Goal: Information Seeking & Learning: Learn about a topic

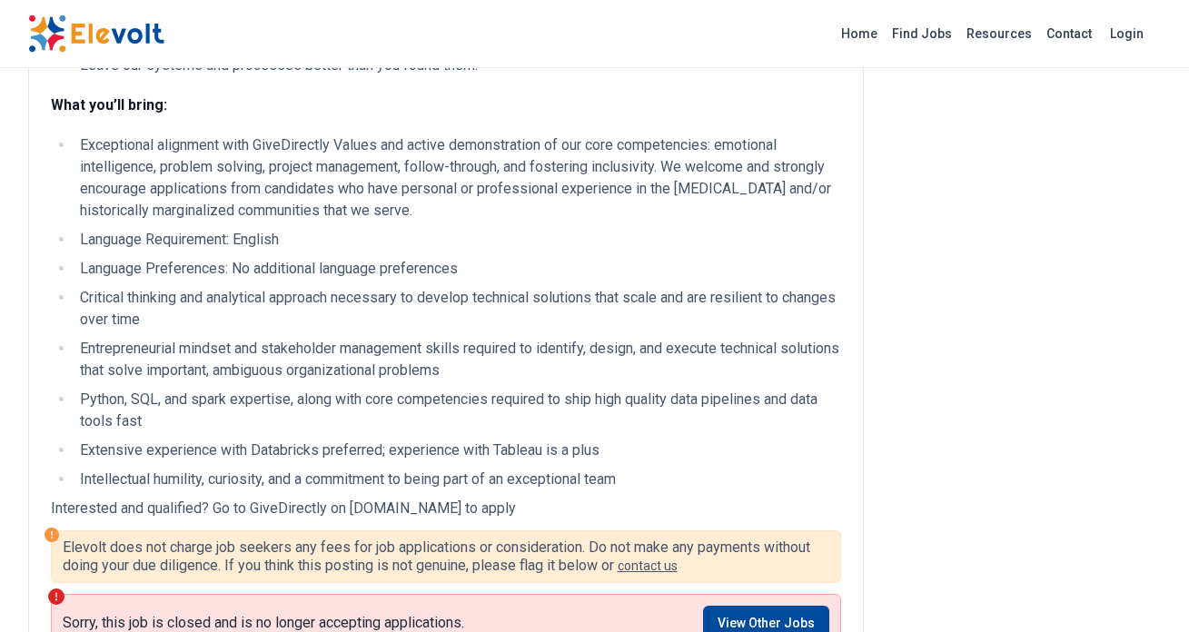
scroll to position [712, 0]
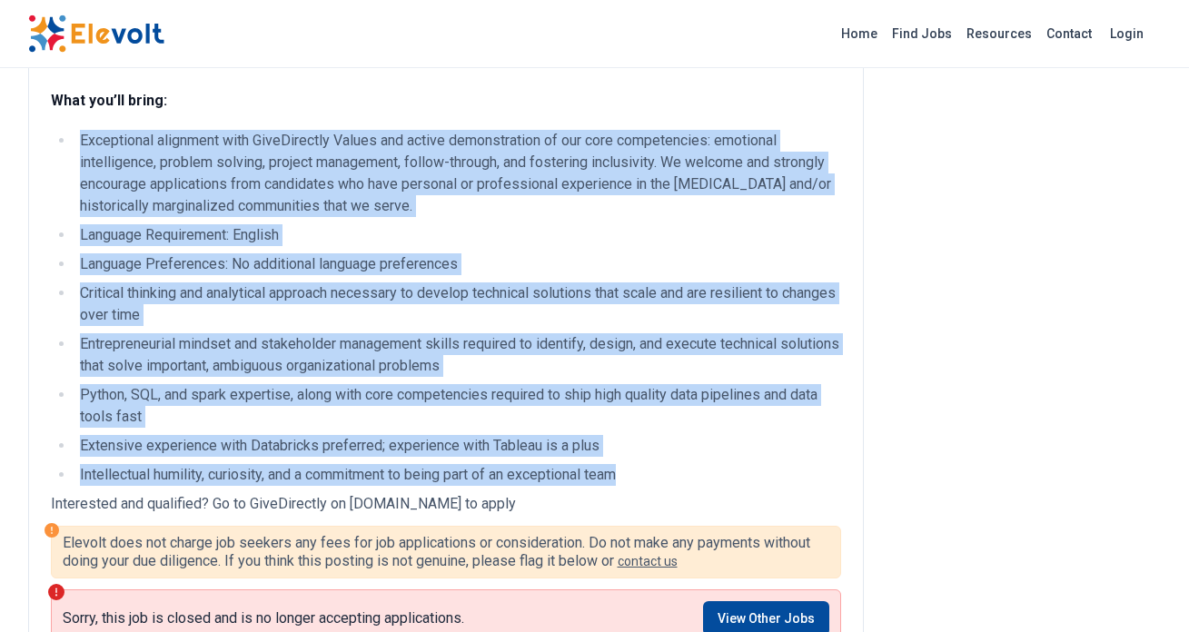
drag, startPoint x: 83, startPoint y: 149, endPoint x: 629, endPoint y: 489, distance: 644.1
click at [629, 486] on ul "Exceptional alignment with GiveDirectly Values and active demonstration of our …" at bounding box center [446, 308] width 790 height 356
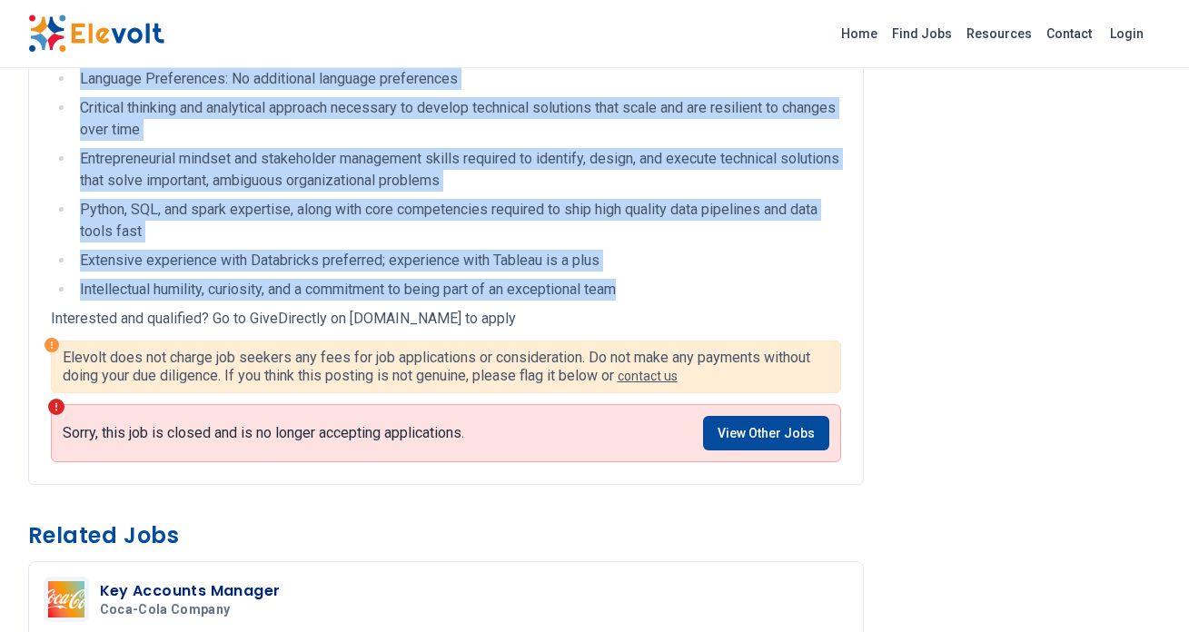
scroll to position [901, 0]
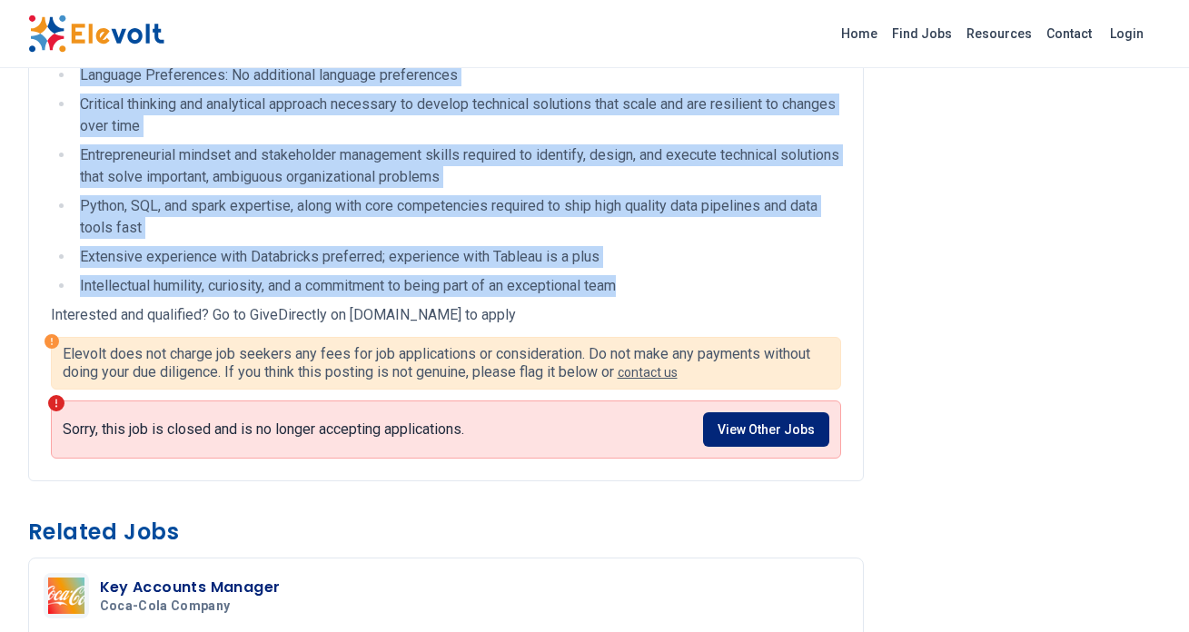
click at [745, 446] on link "View Other Jobs" at bounding box center [766, 429] width 126 height 35
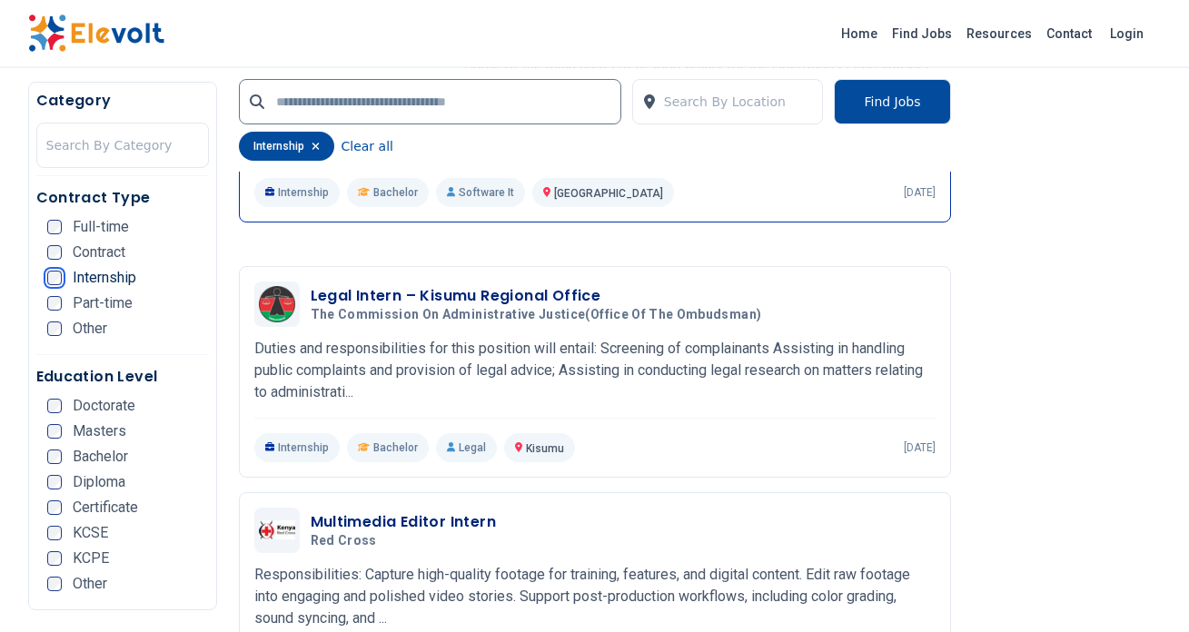
scroll to position [2484, 0]
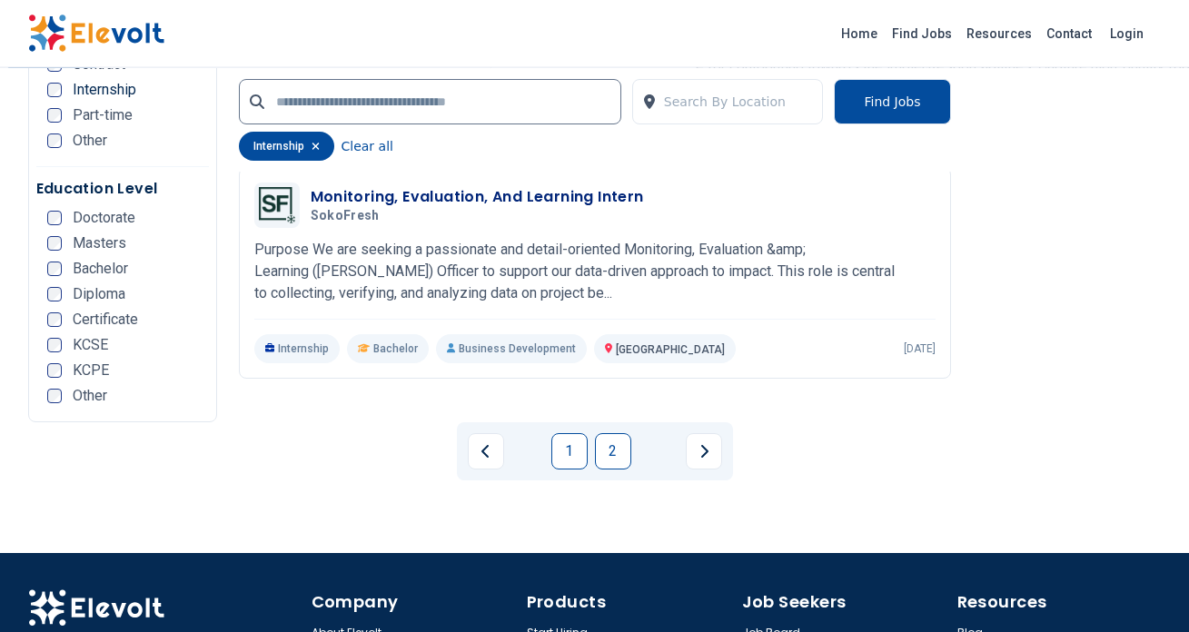
click at [630, 433] on link "2" at bounding box center [613, 451] width 36 height 36
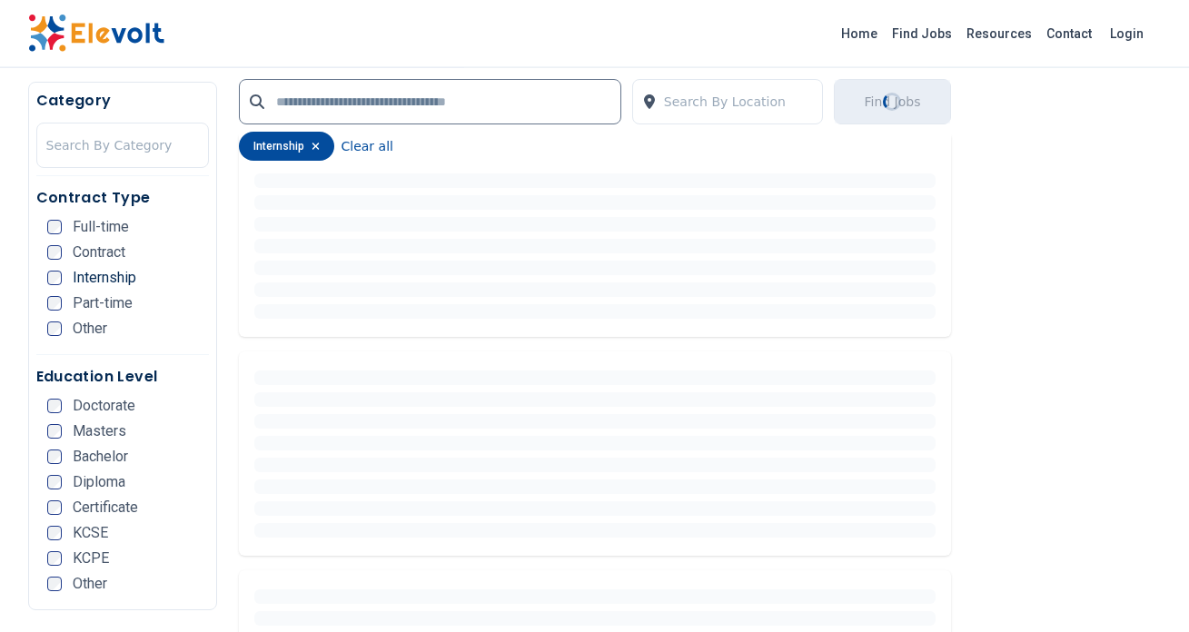
scroll to position [519, 0]
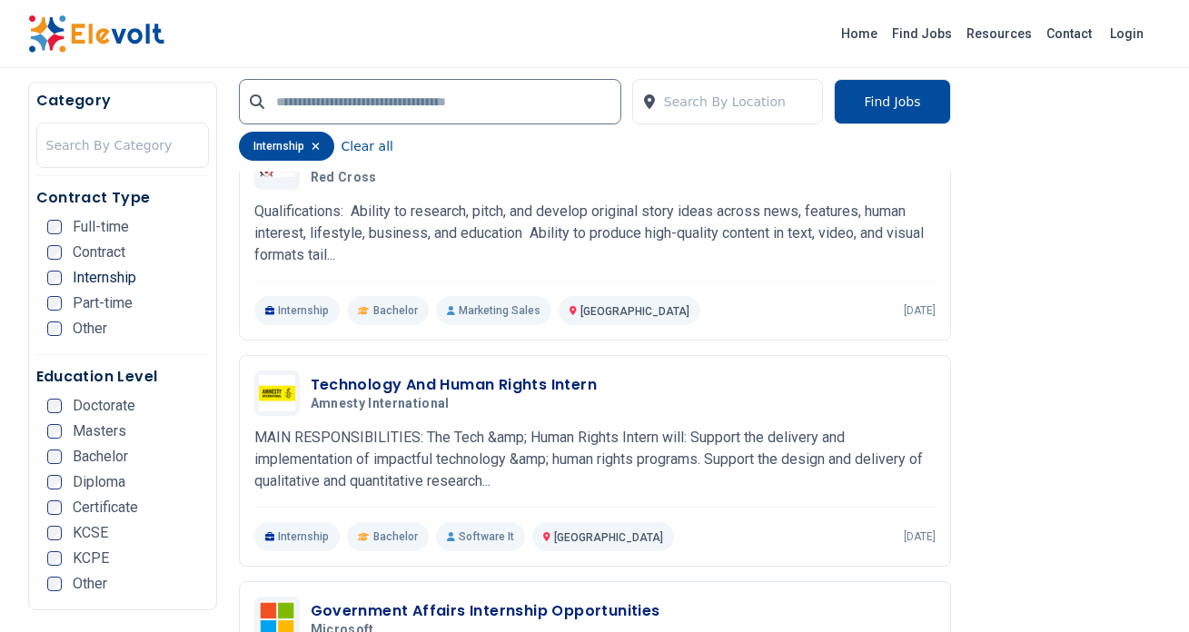
click at [44, 231] on div "Contract Type Full-time Contract Internship Part-time Other" at bounding box center [122, 271] width 173 height 168
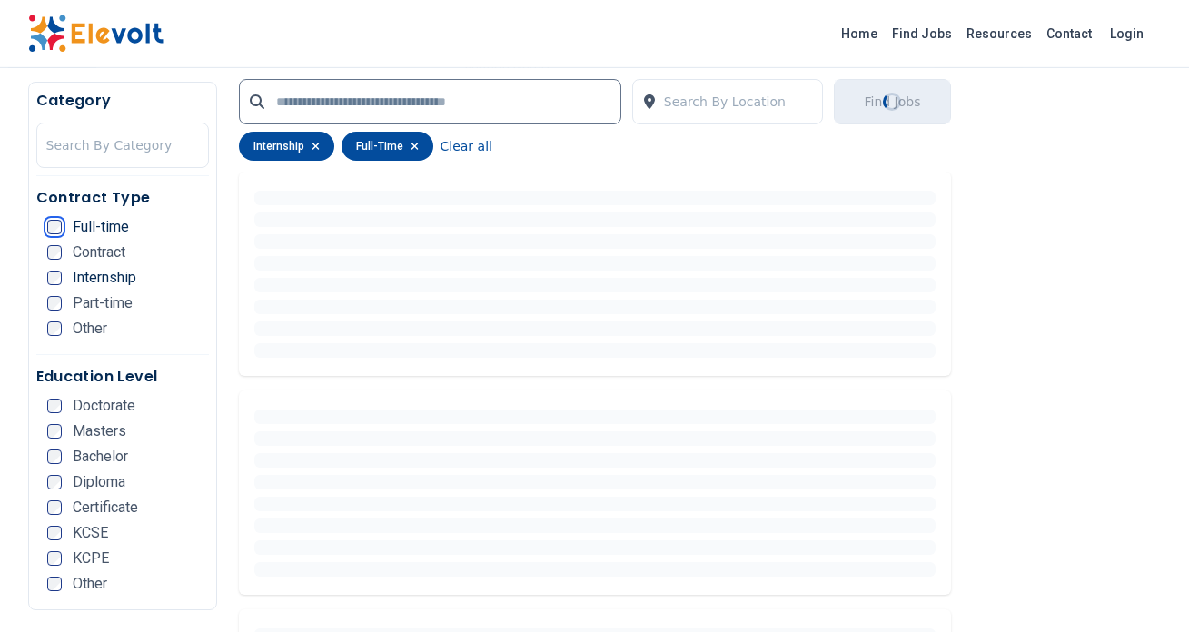
scroll to position [462, 0]
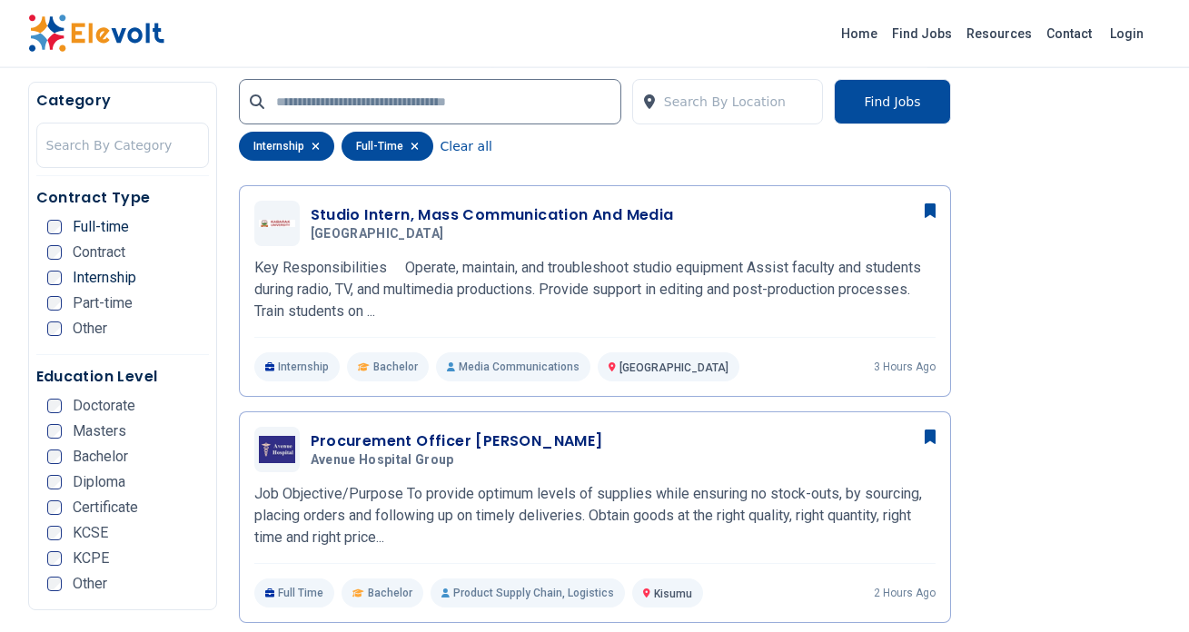
click at [62, 282] on div "Internship" at bounding box center [91, 278] width 89 height 15
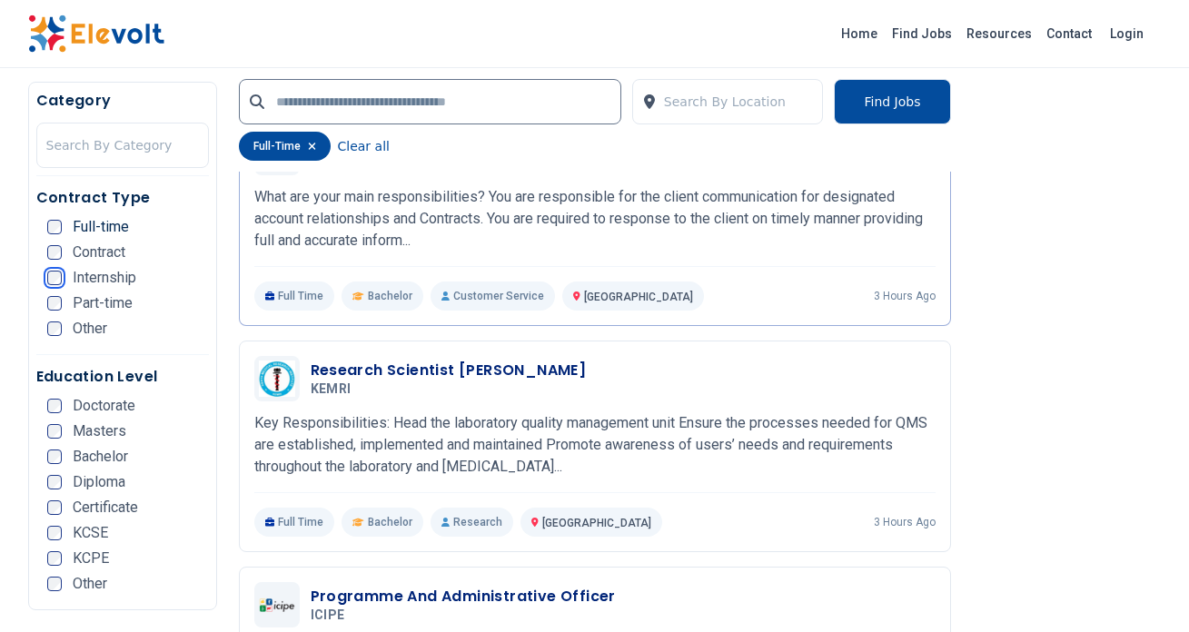
scroll to position [831, 0]
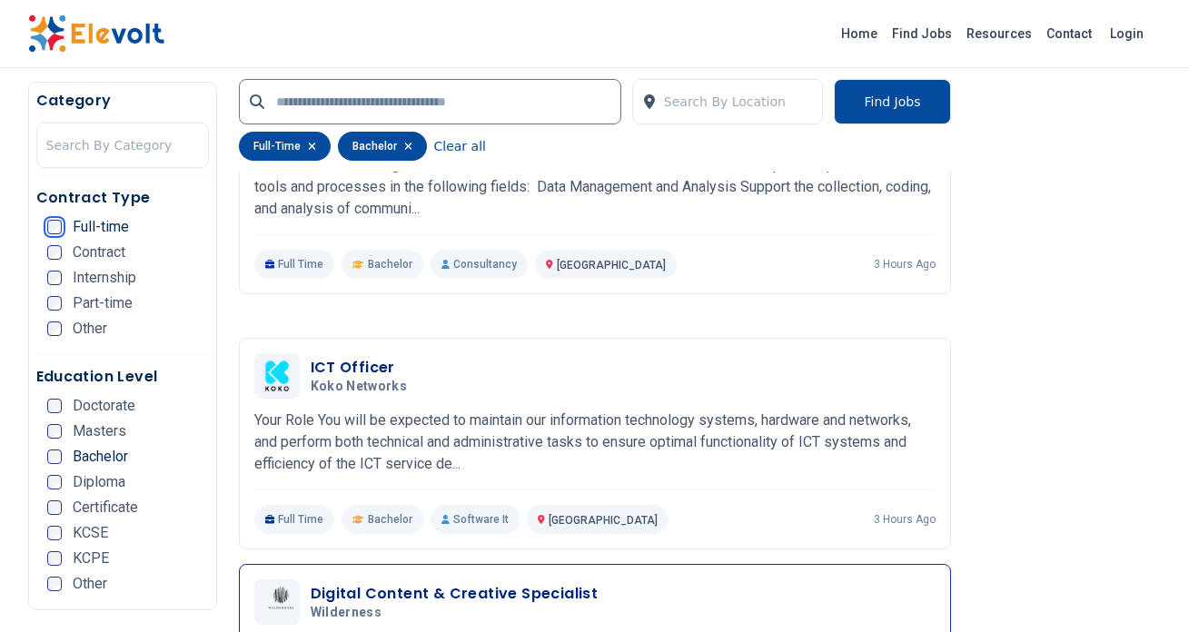
scroll to position [3343, 0]
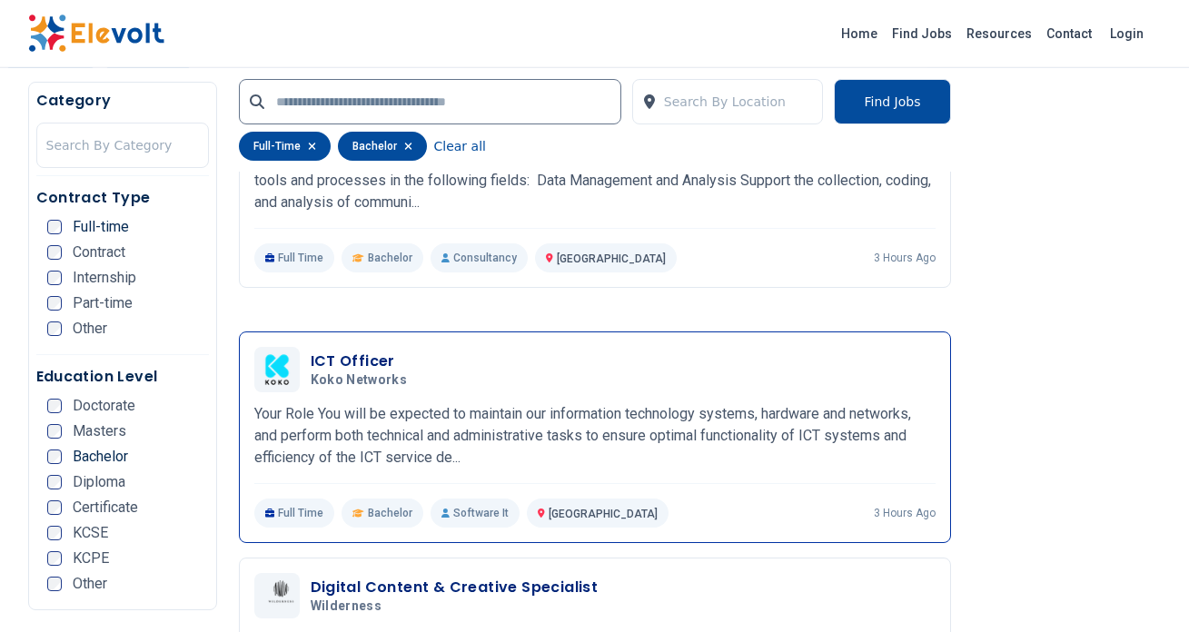
click at [646, 403] on p "Your Role You will be expected to maintain our information technology systems, …" at bounding box center [594, 435] width 681 height 65
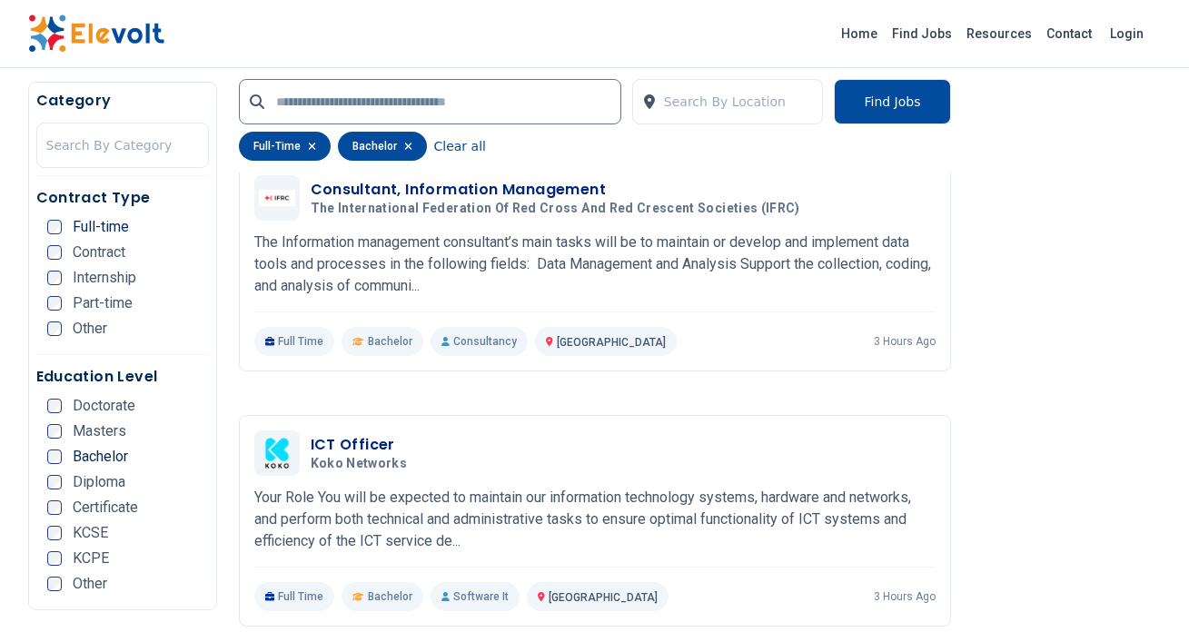
scroll to position [3242, 0]
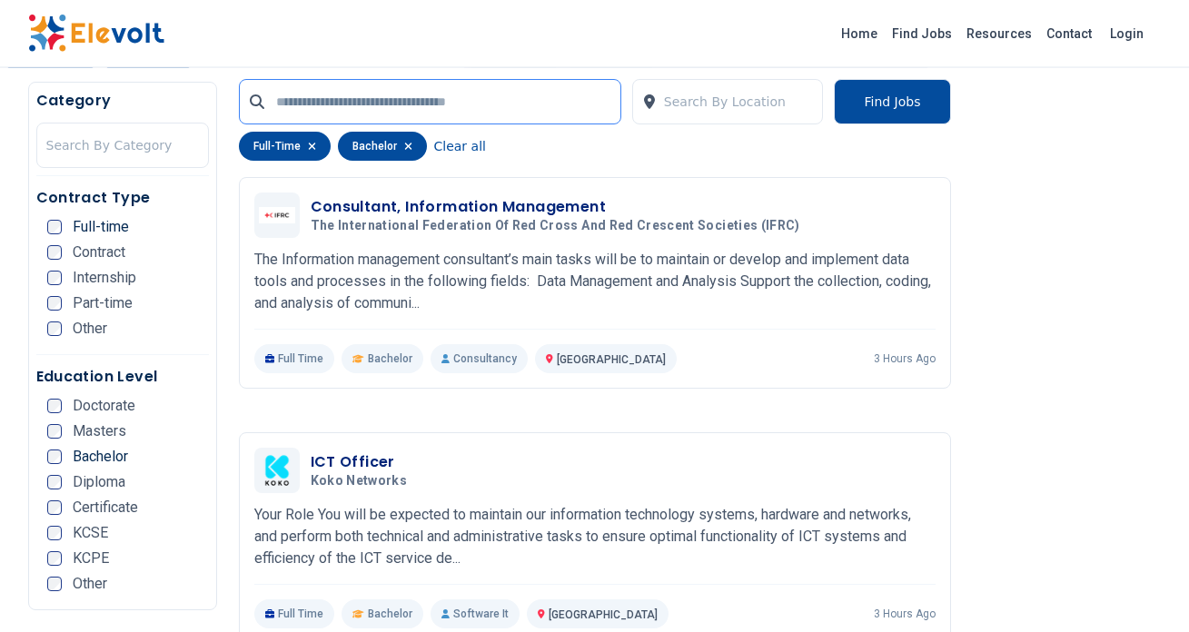
click at [535, 114] on input "text" at bounding box center [430, 101] width 382 height 45
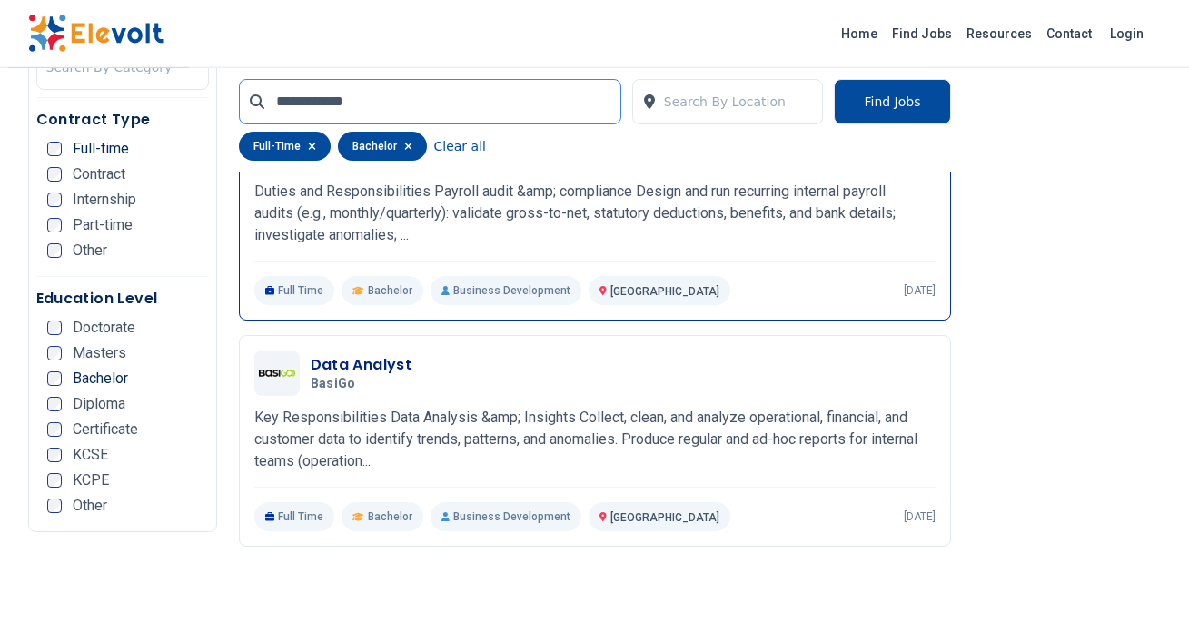
scroll to position [766, 0]
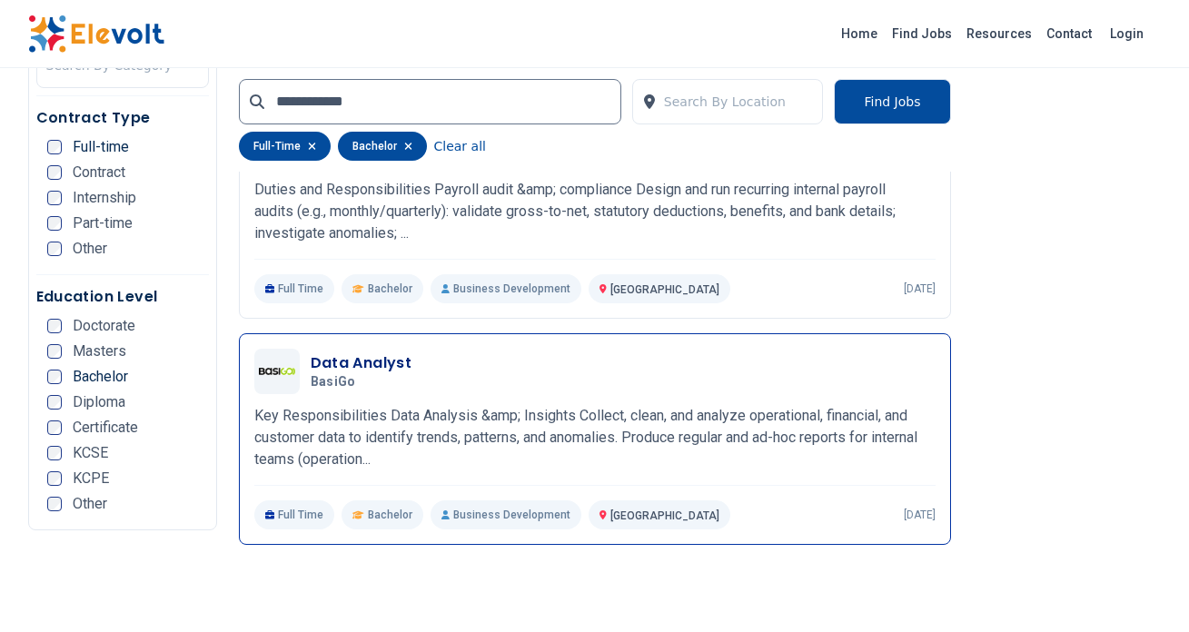
click at [758, 419] on p "Key Responsibilities Data Analysis &amp; Insights Collect, clean, and analyze o…" at bounding box center [594, 437] width 681 height 65
click at [377, 371] on h3 "Data Analyst" at bounding box center [362, 363] width 102 height 22
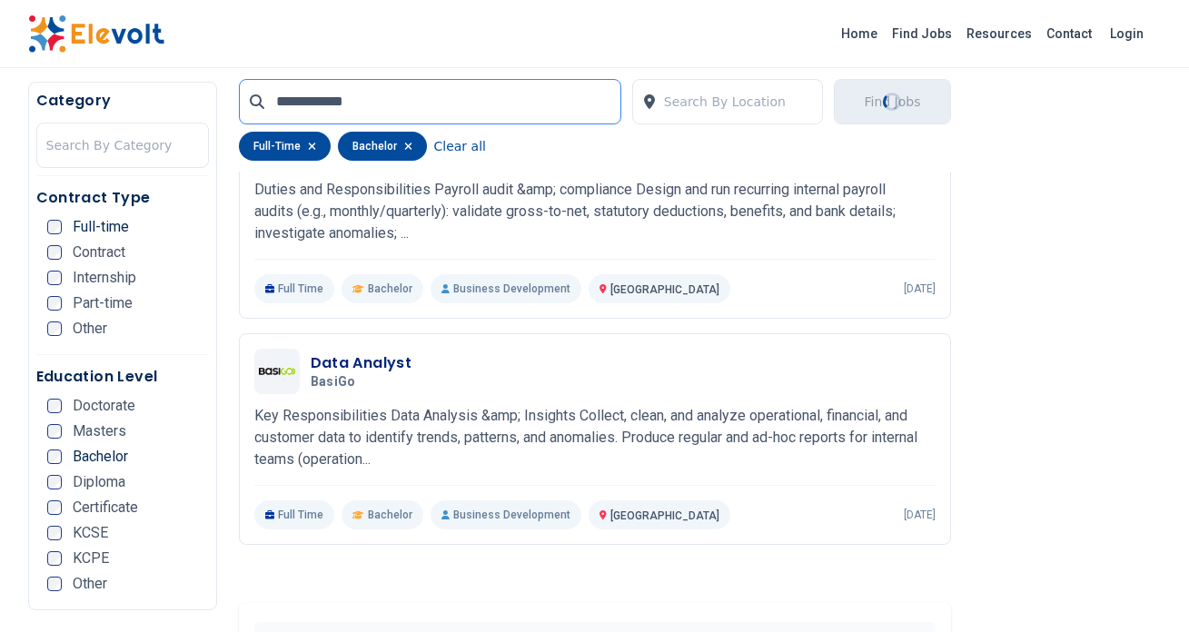
click at [361, 87] on input "**********" at bounding box center [430, 101] width 382 height 45
click at [341, 102] on input "**********" at bounding box center [430, 101] width 382 height 45
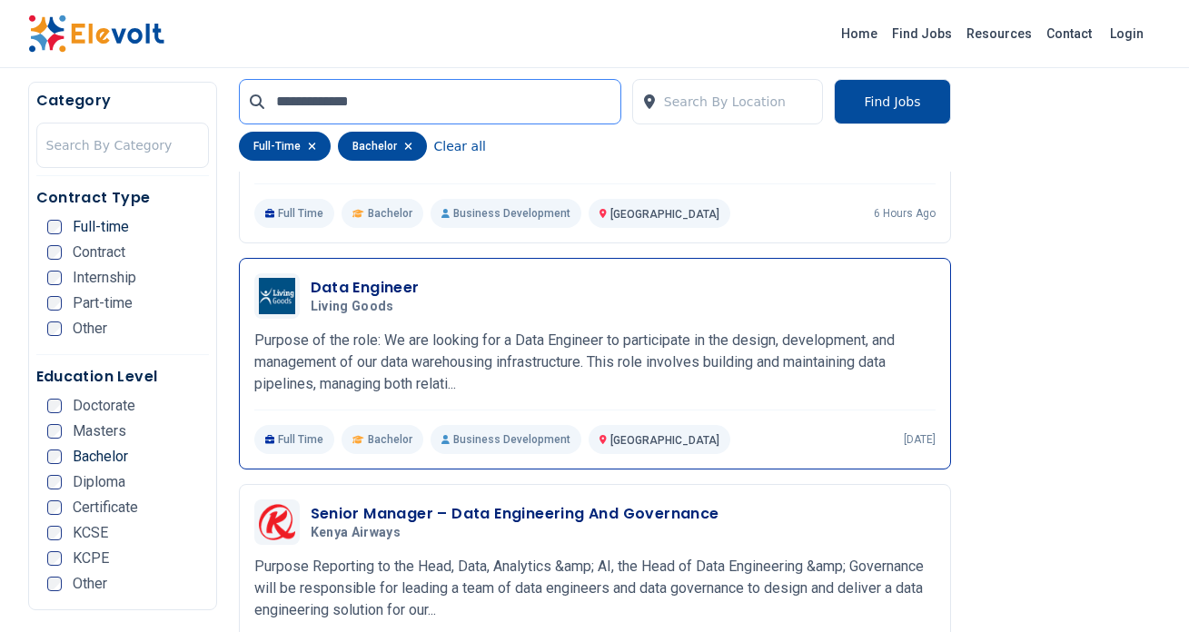
scroll to position [630, 0]
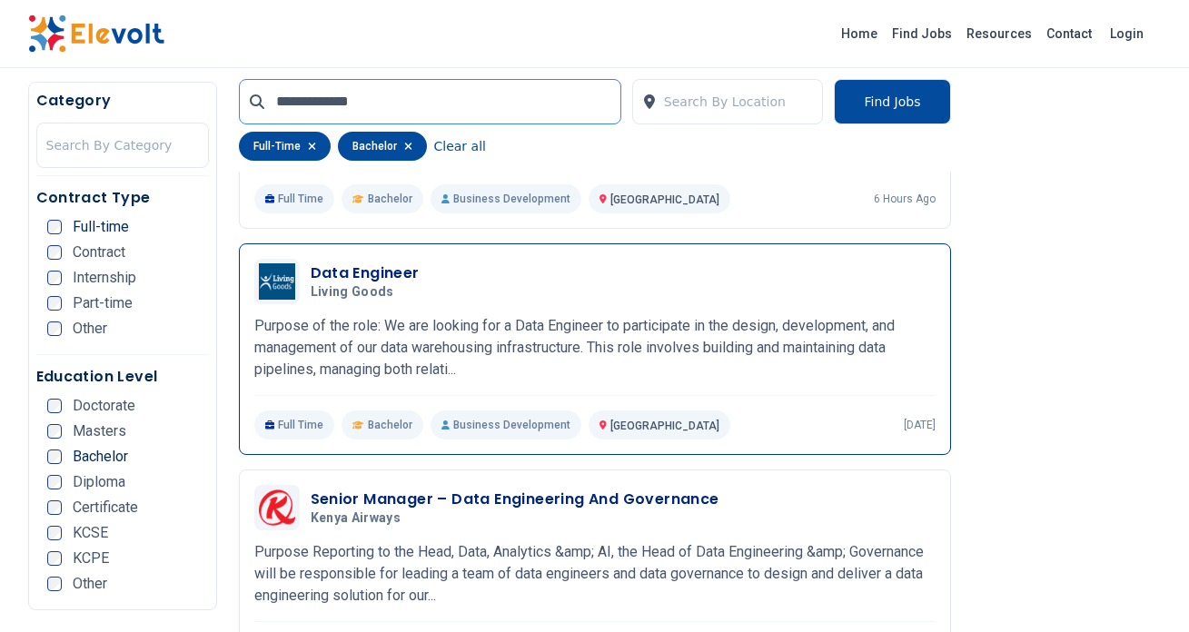
type input "**********"
click at [561, 309] on div "Data Engineer Living Goods [DATE] [DATE] [GEOGRAPHIC_DATA] KE Purpose of the ro…" at bounding box center [594, 349] width 681 height 181
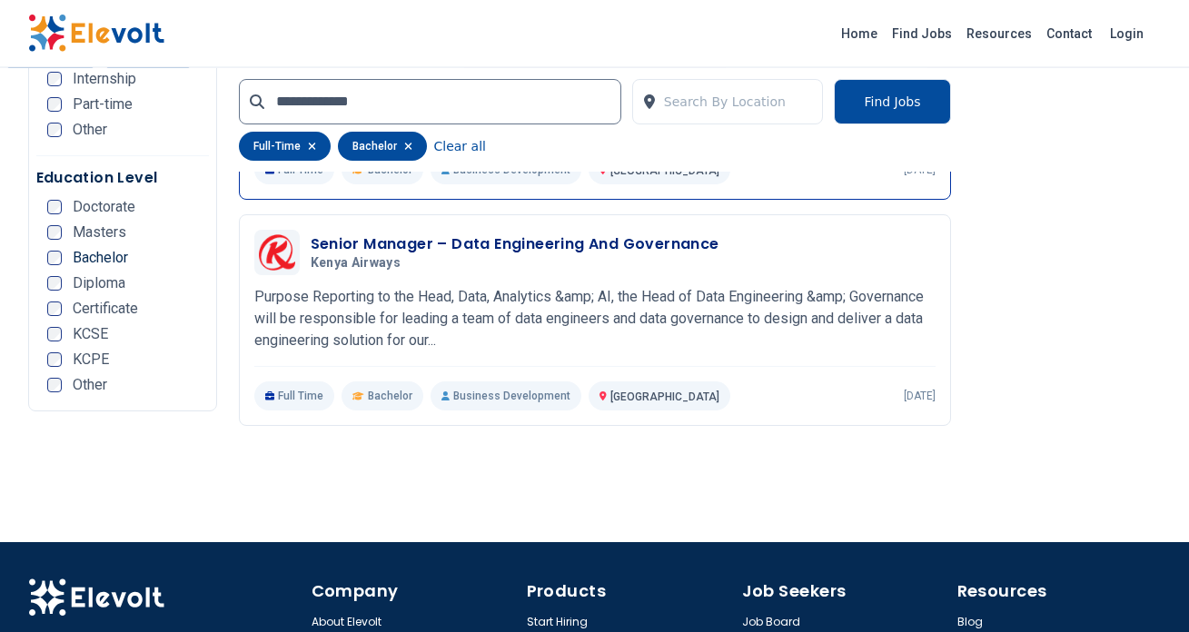
scroll to position [884, 0]
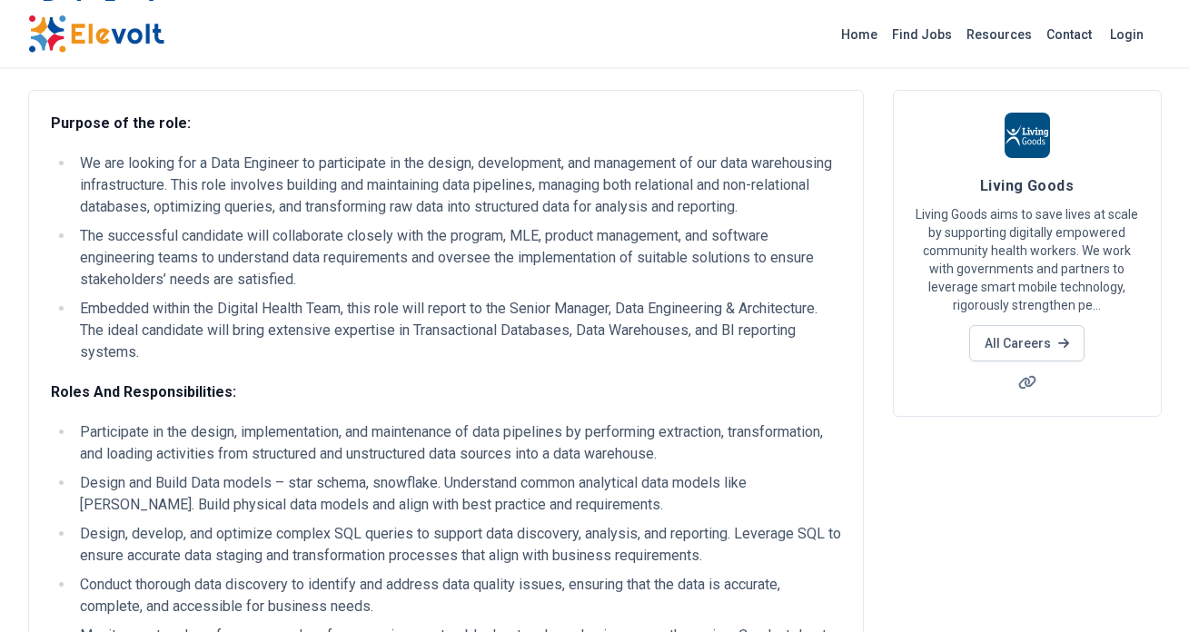
scroll to position [93, 0]
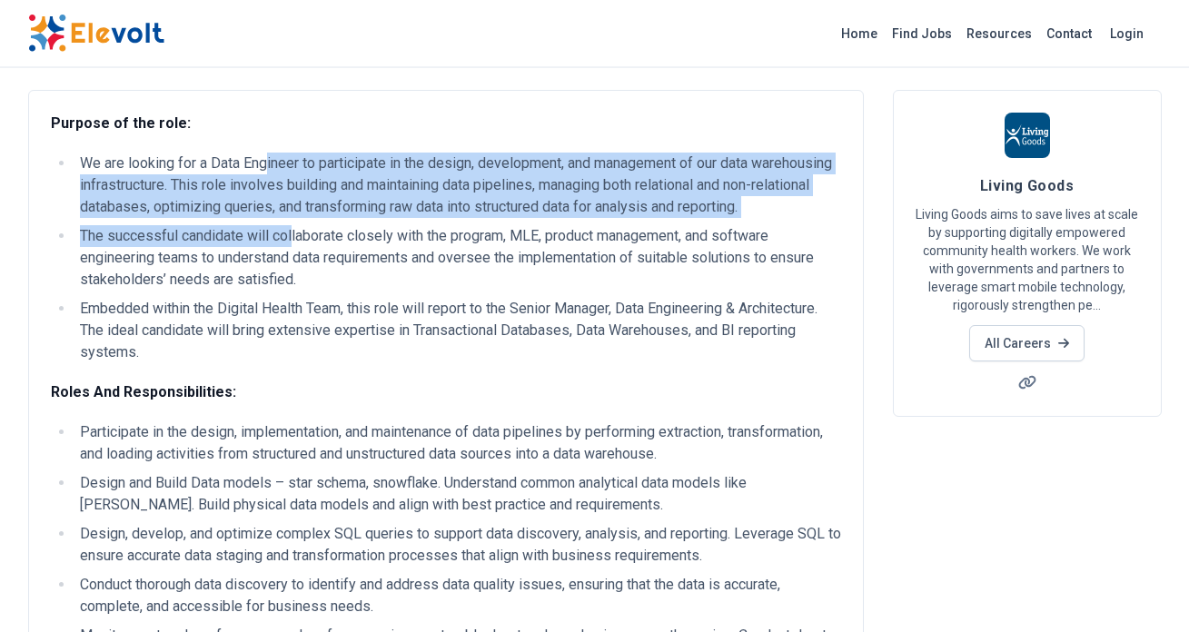
drag, startPoint x: 270, startPoint y: 196, endPoint x: 292, endPoint y: 287, distance: 93.4
click at [293, 276] on ul "We are looking for a Data Engineer to participate in the design, development, a…" at bounding box center [446, 258] width 790 height 211
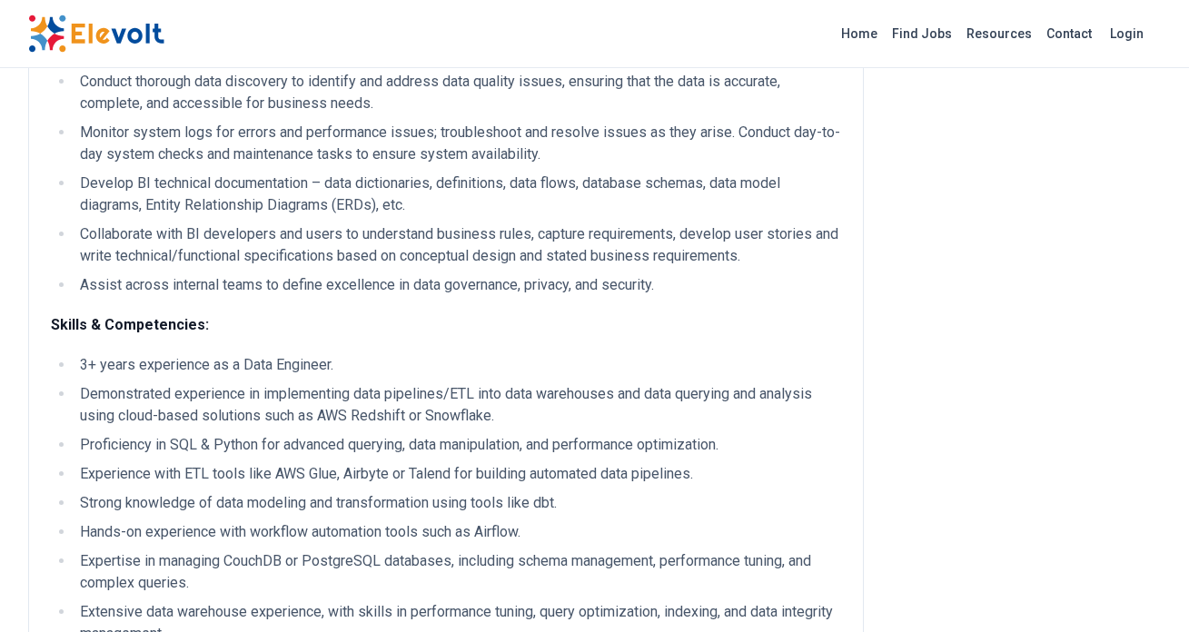
scroll to position [602, 0]
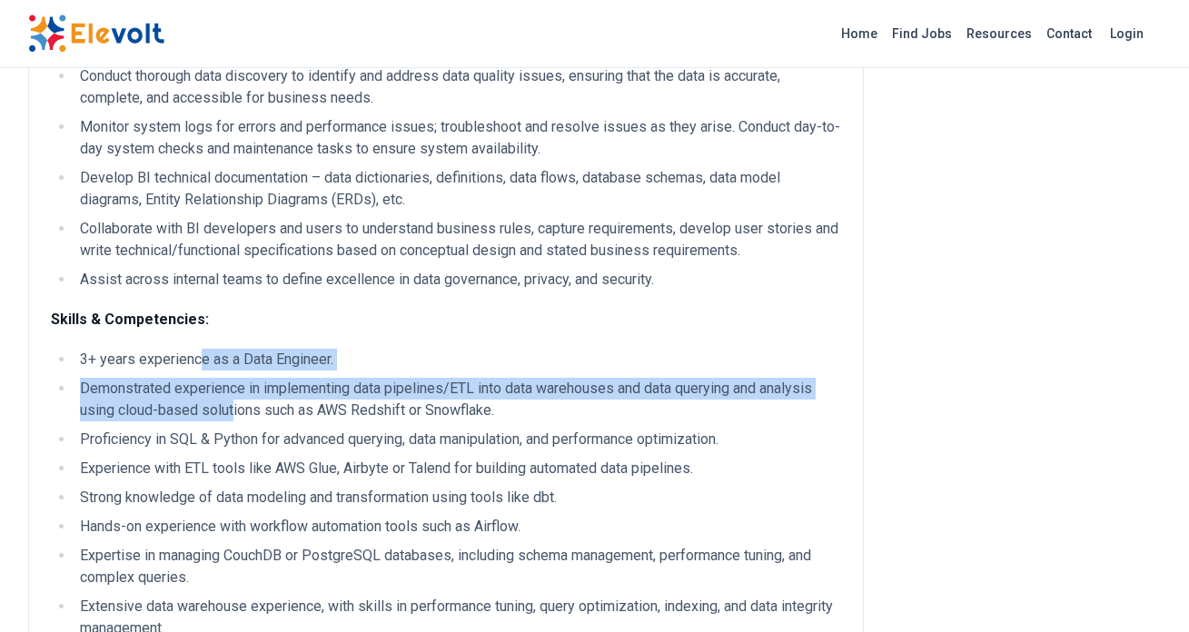
drag, startPoint x: 197, startPoint y: 385, endPoint x: 247, endPoint y: 462, distance: 91.9
click at [233, 449] on ul "3+ years experience as a Data Engineer. Demonstrated experience in implementing…" at bounding box center [446, 549] width 790 height 400
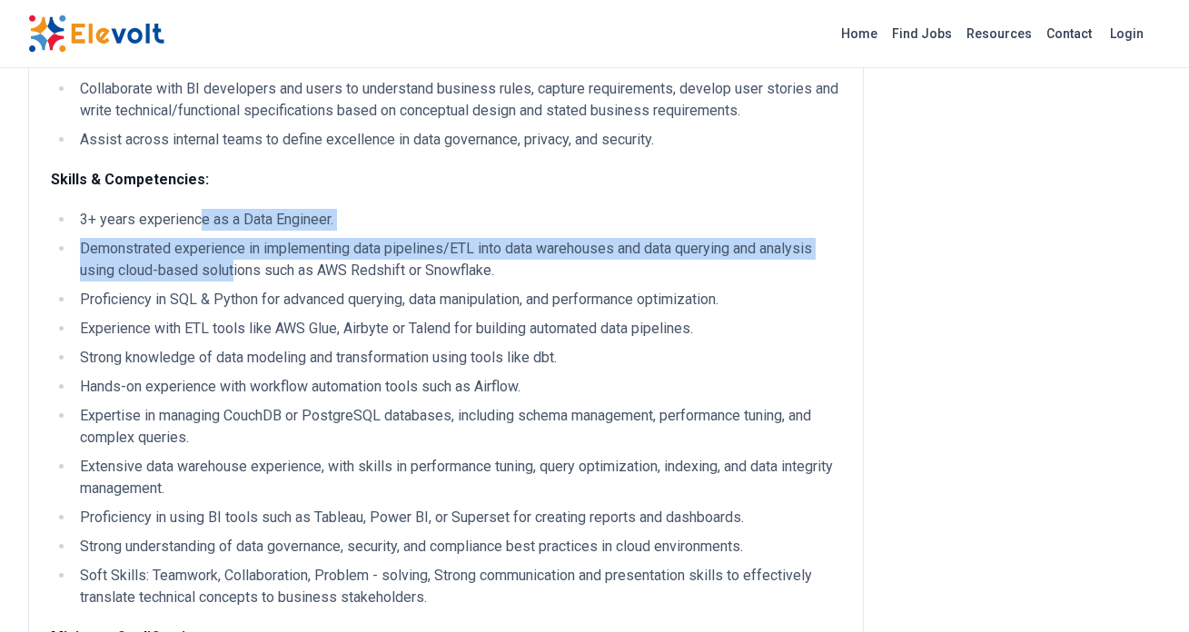
scroll to position [776, 0]
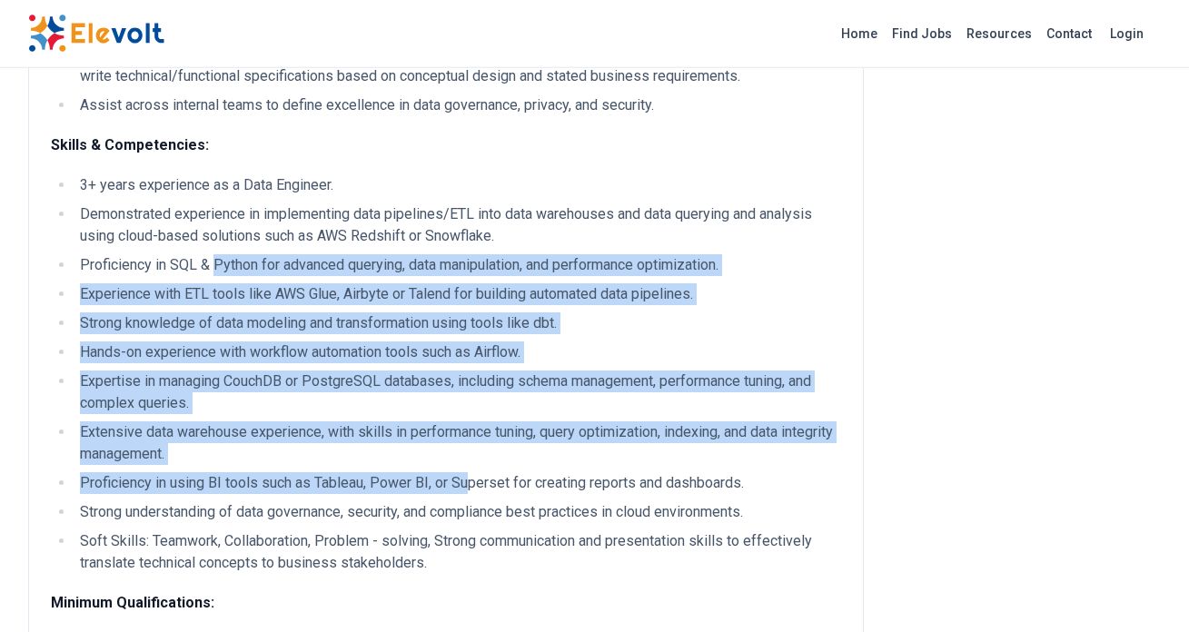
drag, startPoint x: 212, startPoint y: 297, endPoint x: 473, endPoint y: 508, distance: 335.1
click at [473, 508] on ul "3+ years experience as a Data Engineer. Demonstrated experience in implementing…" at bounding box center [446, 374] width 790 height 400
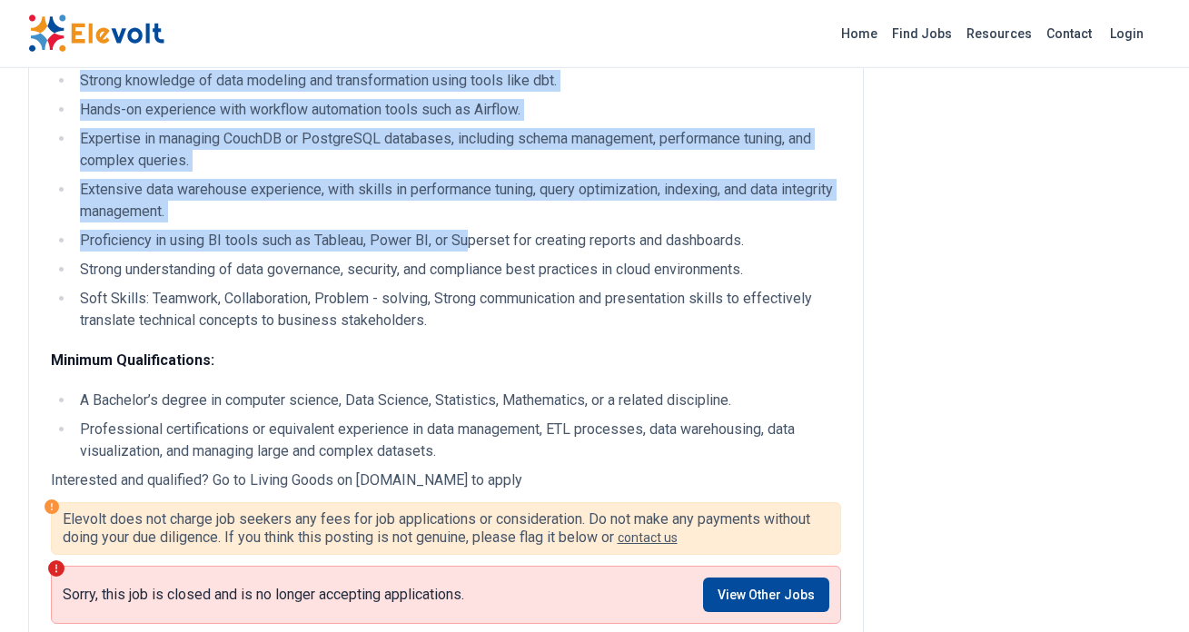
scroll to position [1029, 0]
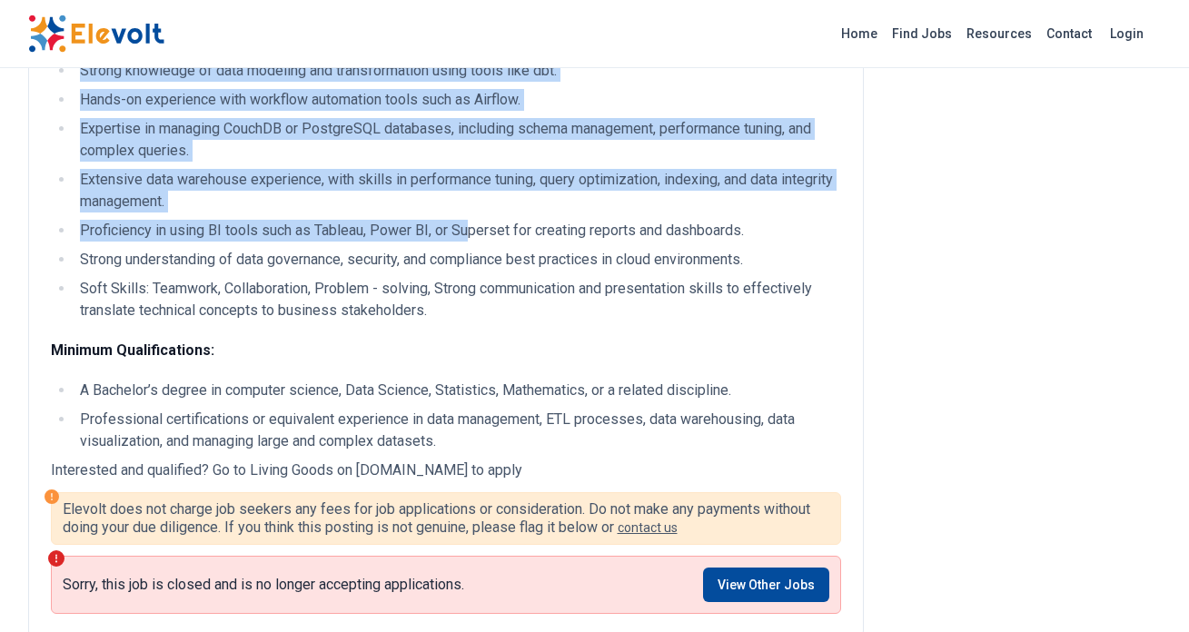
click at [361, 401] on li "A Bachelor’s degree in computer science, Data Science, Statistics, Mathematics,…" at bounding box center [457, 391] width 766 height 22
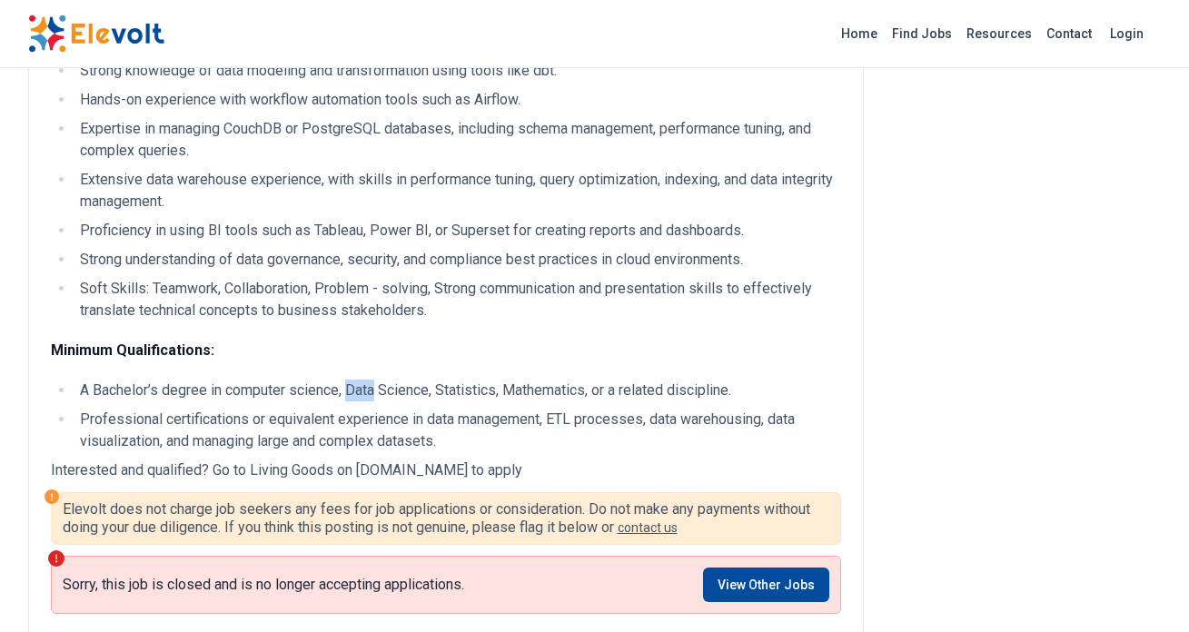
click at [361, 401] on li "A Bachelor’s degree in computer science, Data Science, Statistics, Mathematics,…" at bounding box center [457, 391] width 766 height 22
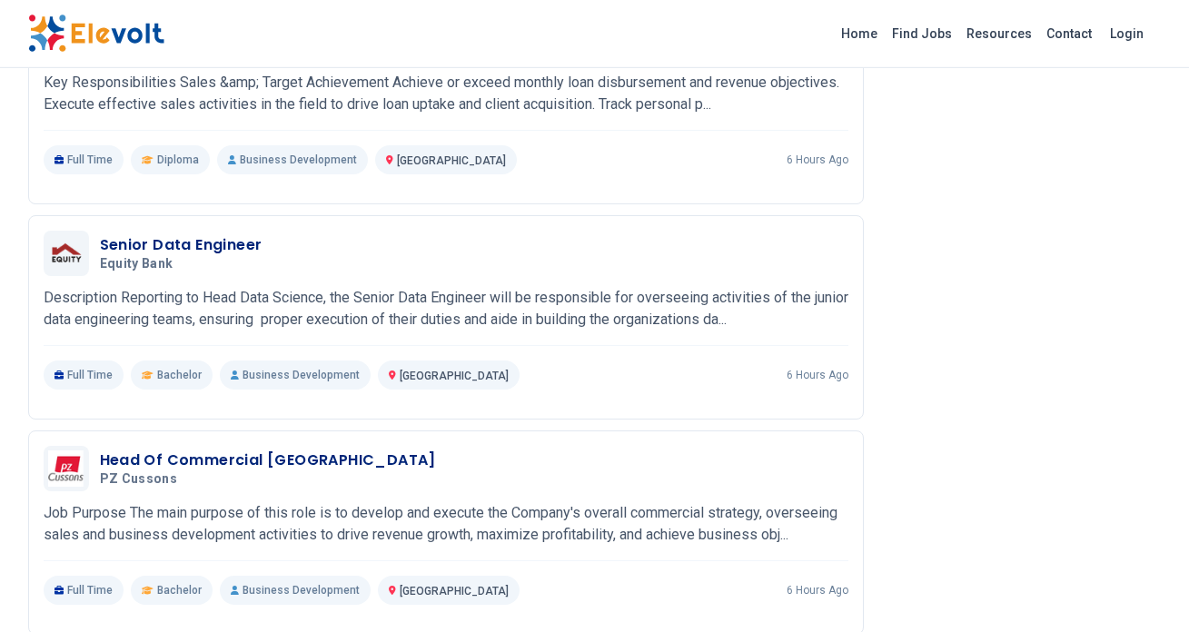
scroll to position [2182, 0]
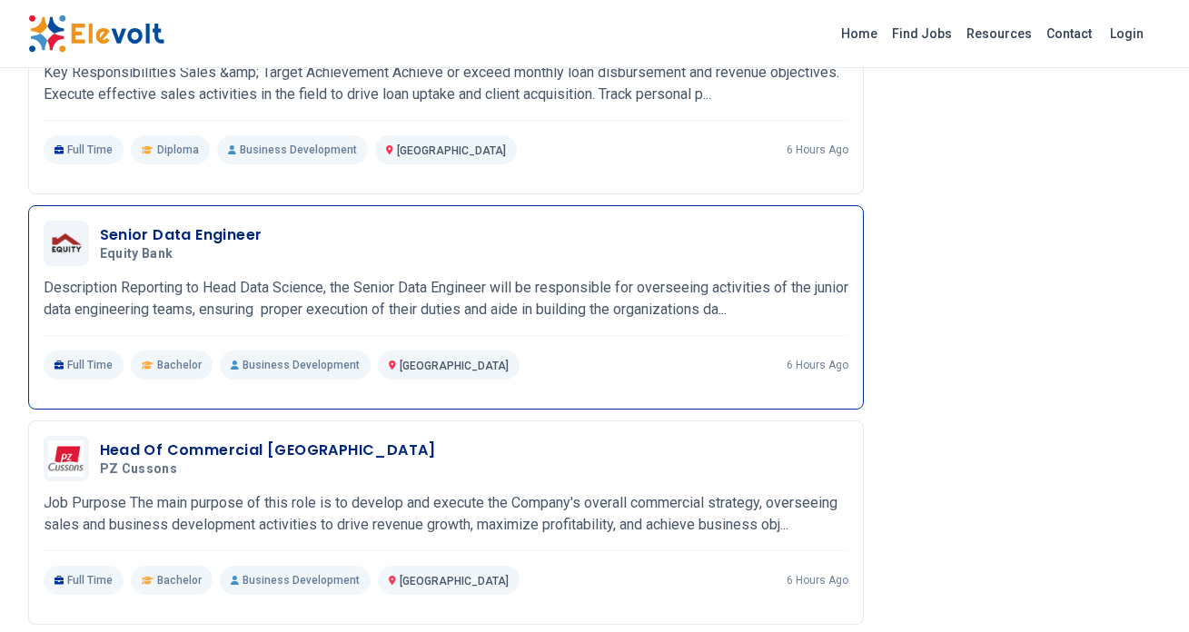
click at [276, 304] on div "Senior Data Engineer Equity Bank 09/26/2025 10/26/2025 Nairobi KE Description R…" at bounding box center [446, 300] width 805 height 159
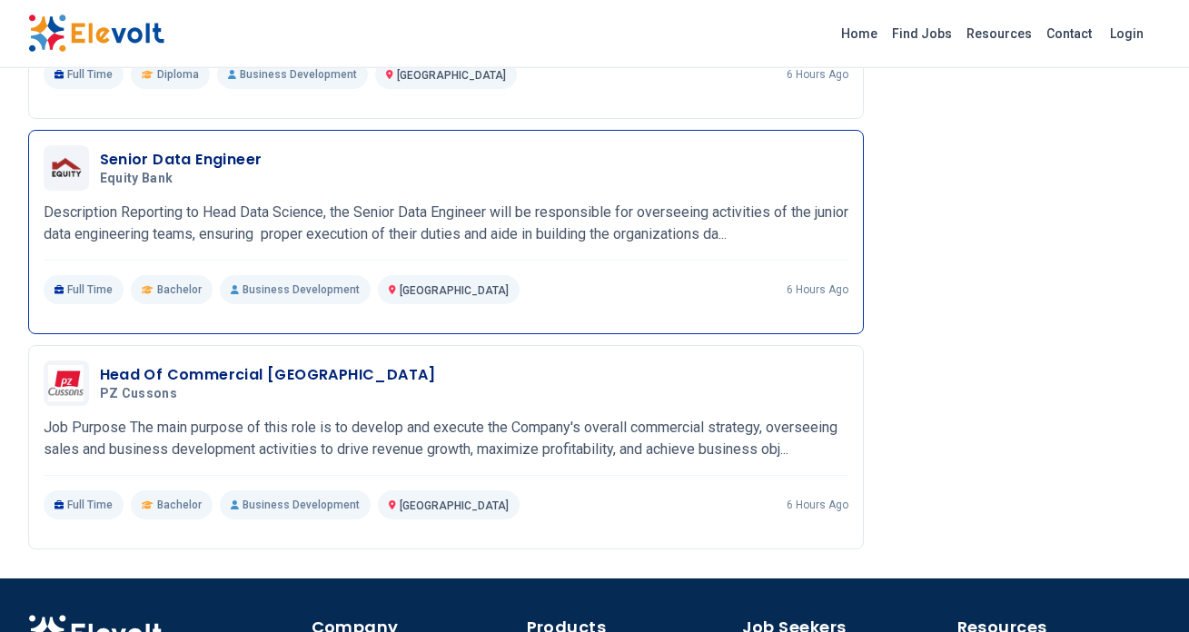
scroll to position [2255, 0]
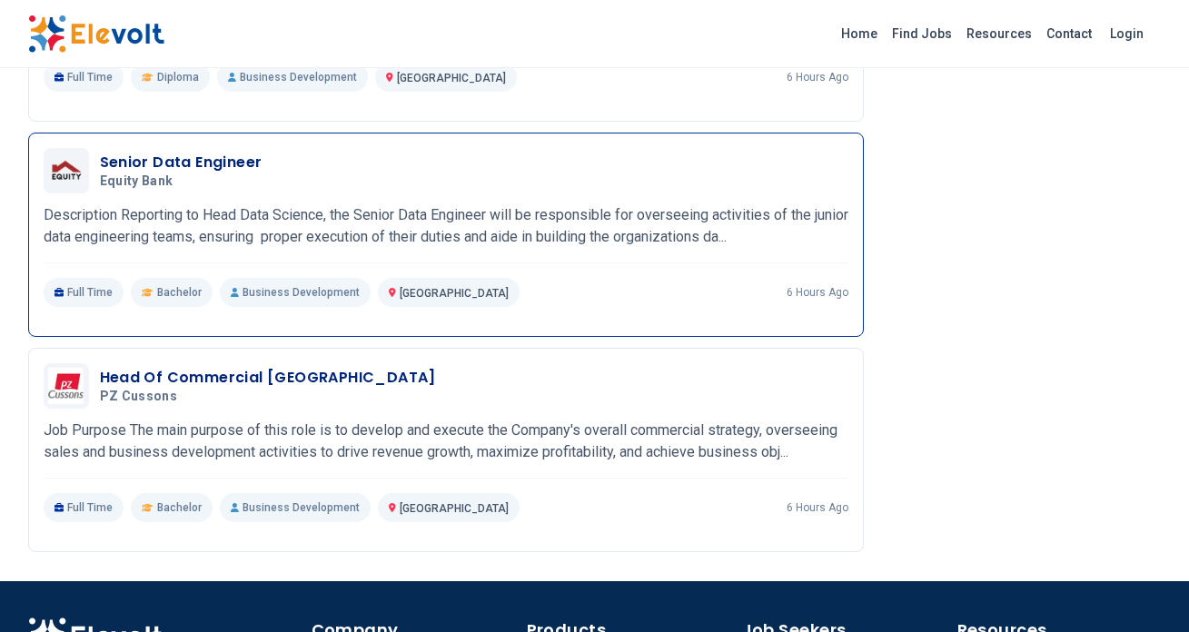
click at [183, 173] on h3 "Senior Data Engineer" at bounding box center [181, 163] width 163 height 22
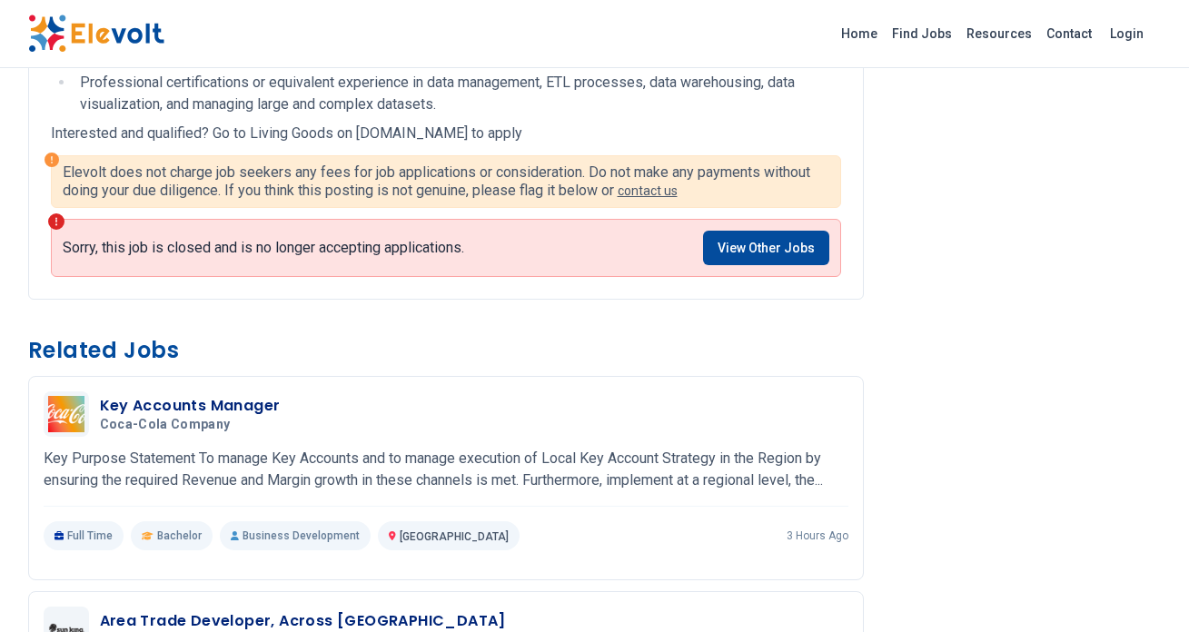
scroll to position [1366, 0]
